Goal: Transaction & Acquisition: Book appointment/travel/reservation

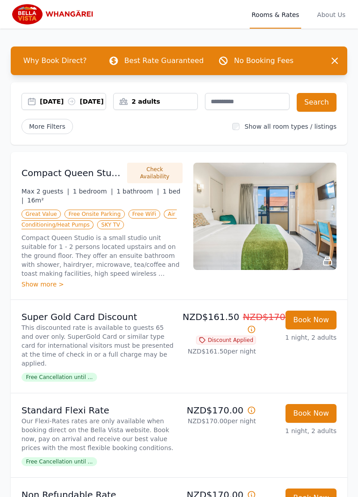
click at [82, 106] on div "10 Oct 2025 11 Oct 2025" at bounding box center [73, 101] width 66 height 9
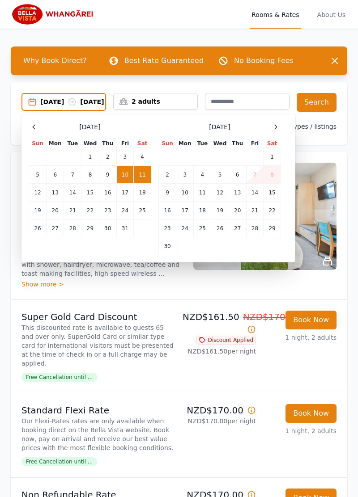
click at [38, 199] on td "12" at bounding box center [37, 193] width 17 height 18
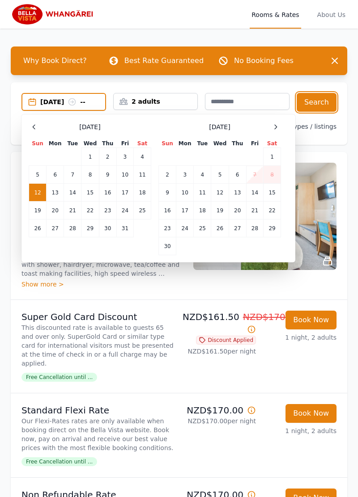
click at [315, 101] on button "Search" at bounding box center [317, 102] width 40 height 19
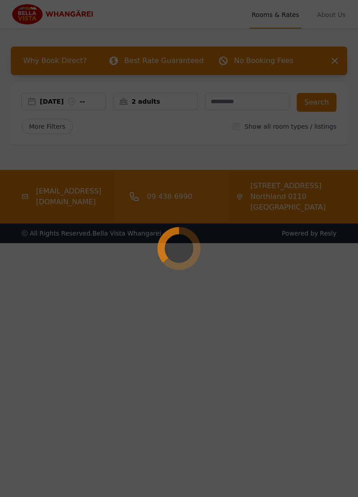
click at [316, 102] on div at bounding box center [179, 248] width 358 height 497
